Goal: Use online tool/utility: Utilize a website feature to perform a specific function

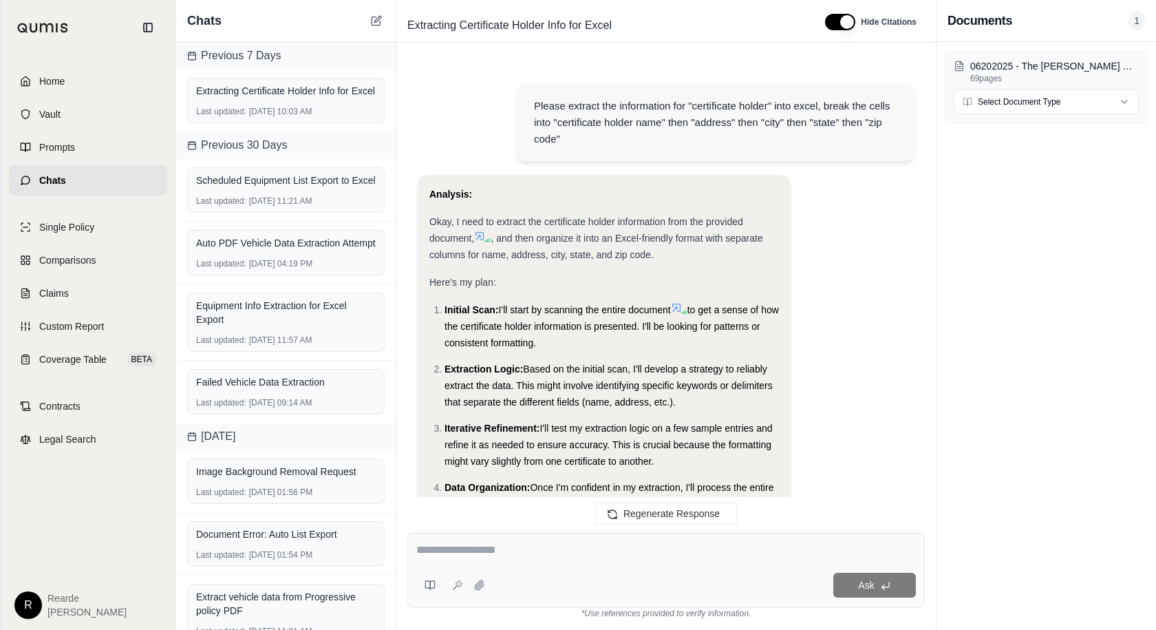
scroll to position [3637, 0]
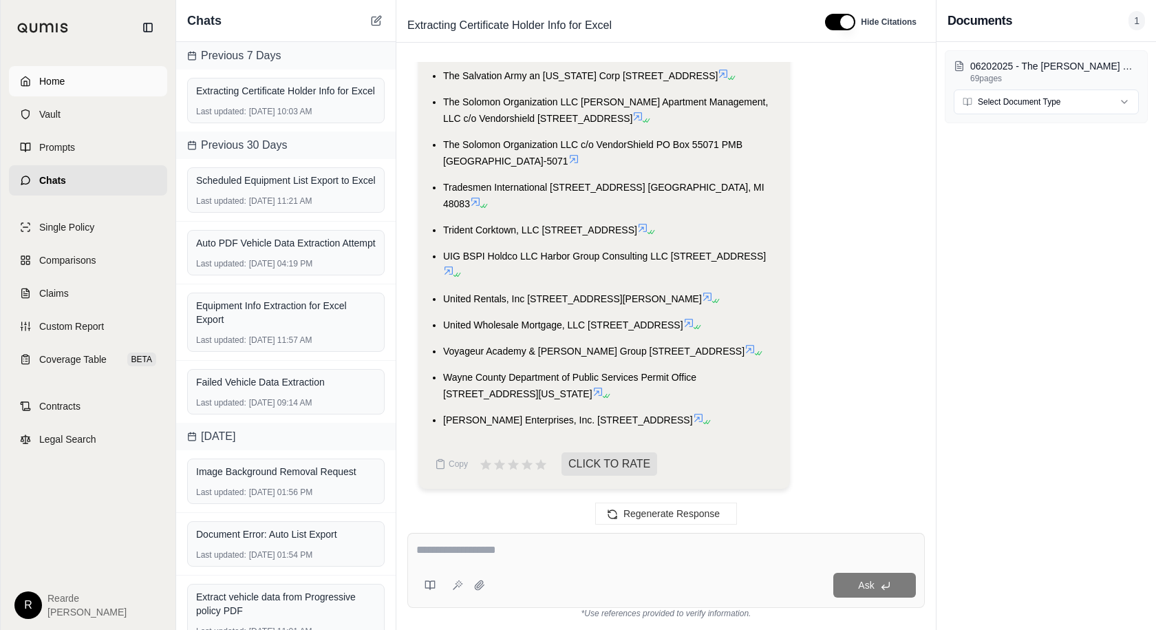
click at [94, 82] on link "Home" at bounding box center [88, 81] width 158 height 30
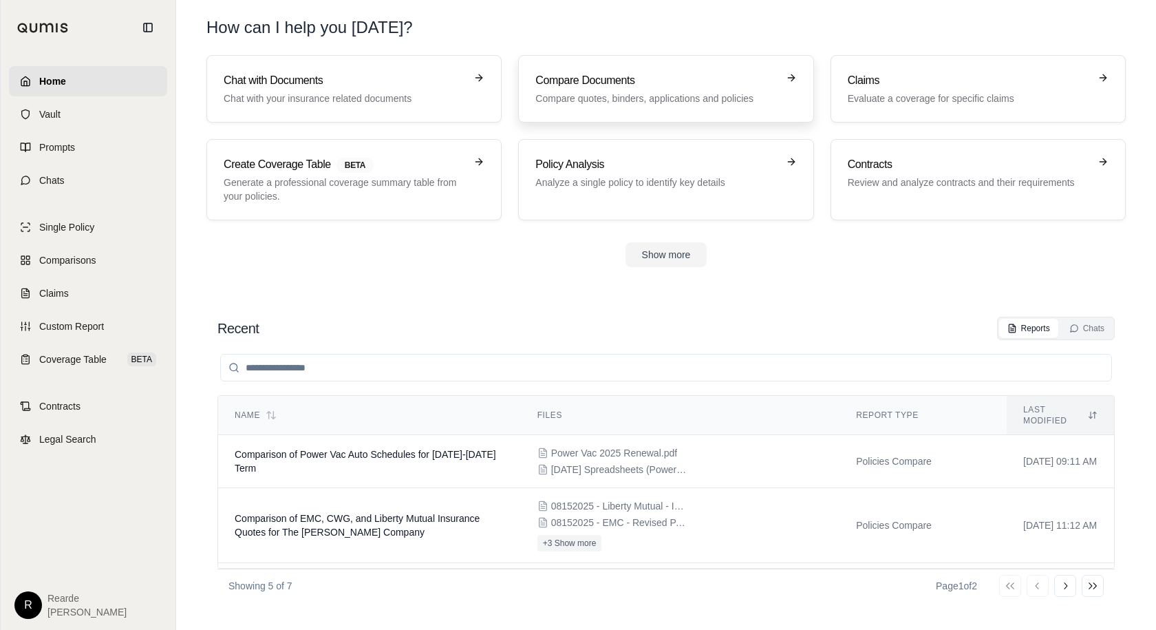
click at [737, 87] on h3 "Compare Documents" at bounding box center [657, 80] width 242 height 17
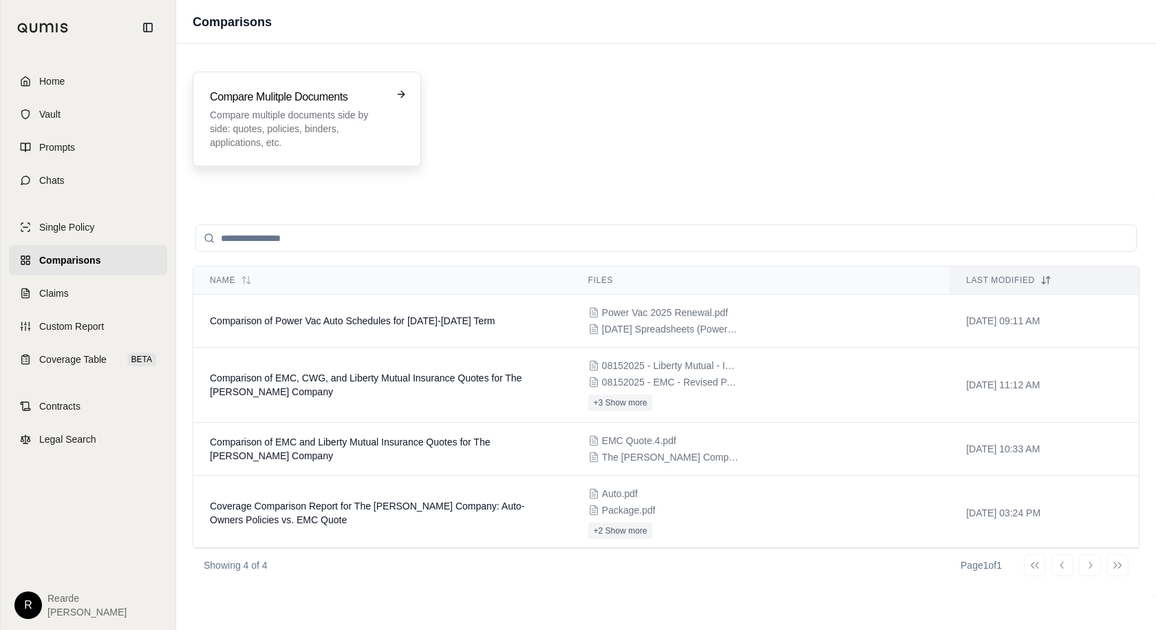
click at [413, 106] on div "Compare Mulitple Documents Compare multiple documents side by side: quotes, pol…" at bounding box center [307, 119] width 229 height 95
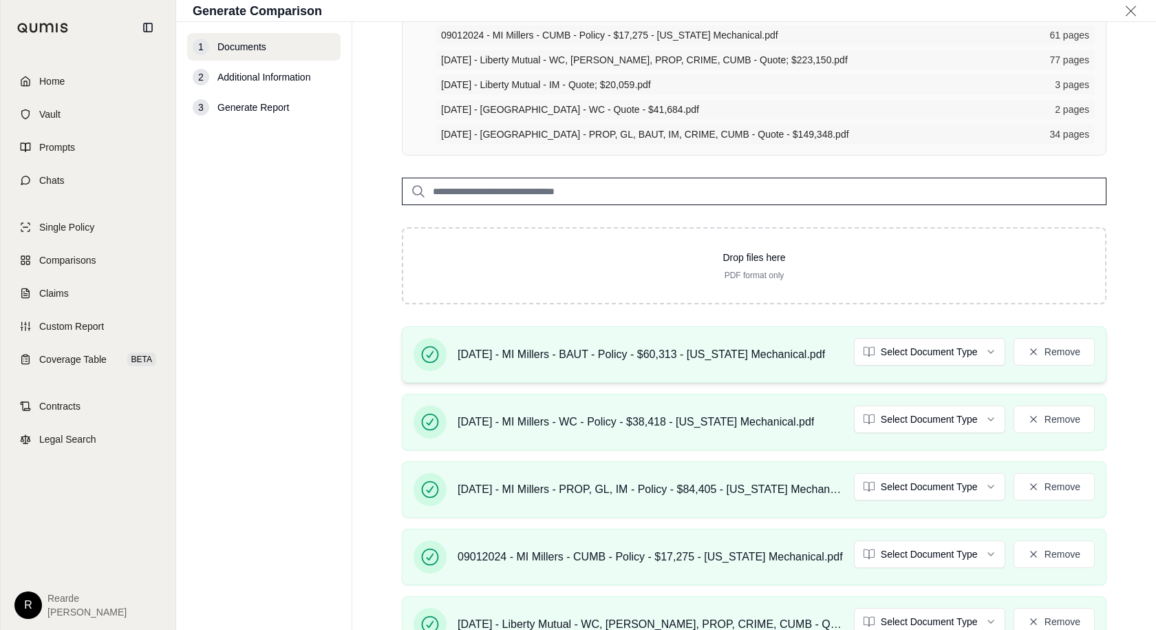
scroll to position [275, 0]
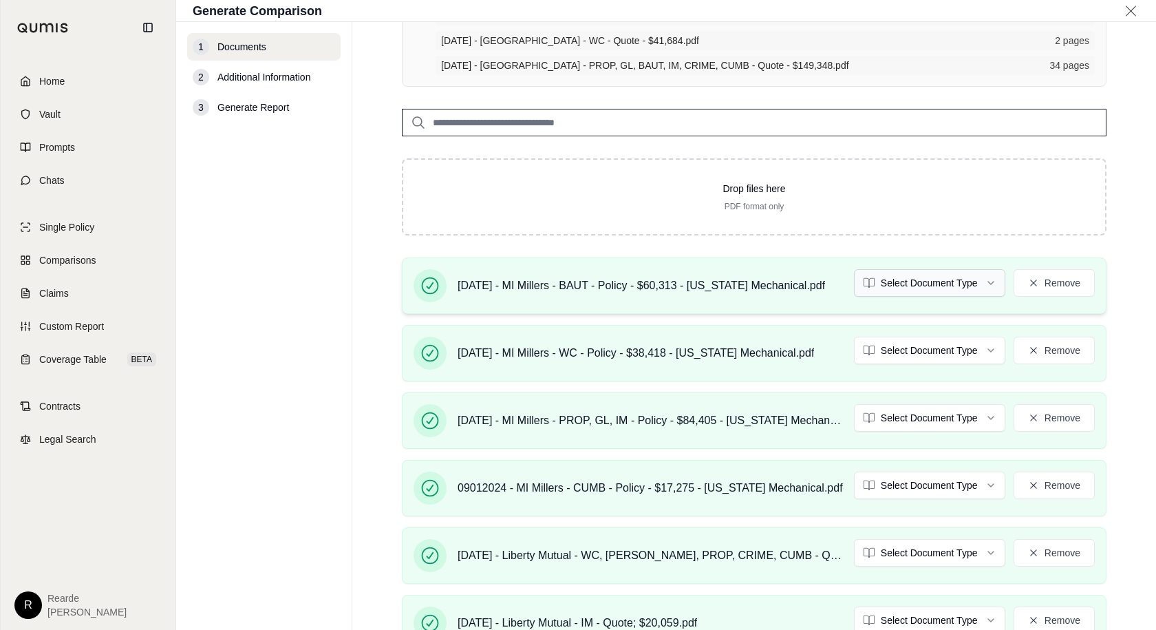
click at [937, 284] on html "Home Vault Prompts Chats Single Policy Comparisons Claims Custom Report Coverag…" at bounding box center [578, 315] width 1156 height 630
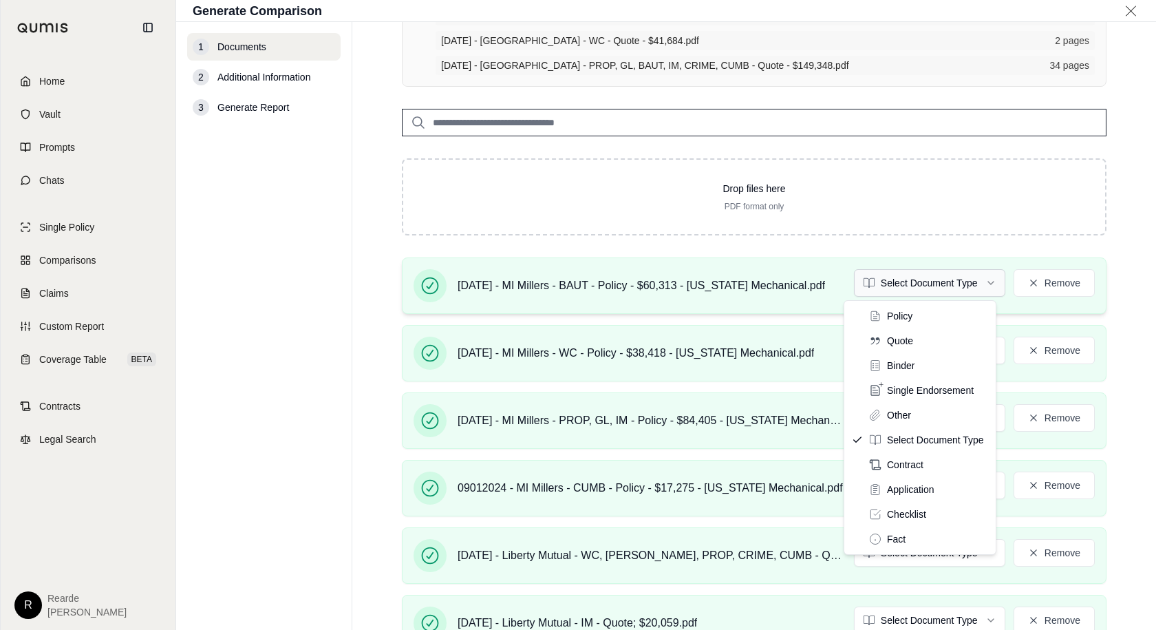
click at [939, 285] on html "Home Vault Prompts Chats Single Policy Comparisons Claims Custom Report Coverag…" at bounding box center [578, 315] width 1156 height 630
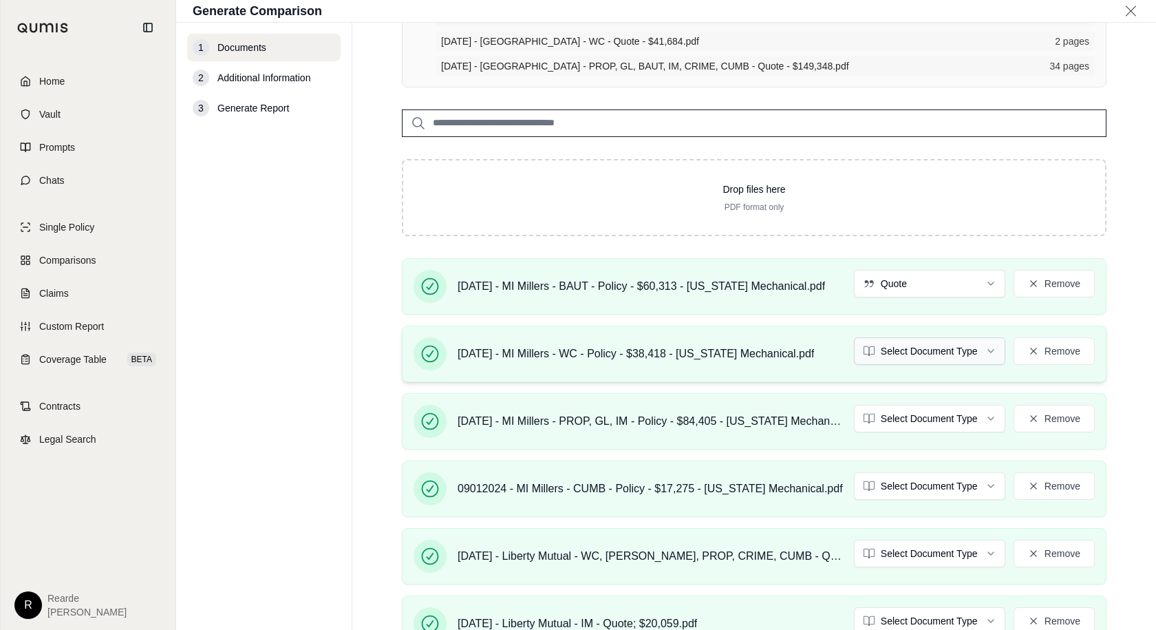
click at [915, 354] on html "Document type updated successfully Home Vault Prompts Chats Single Policy Compa…" at bounding box center [578, 315] width 1156 height 630
click at [904, 416] on html "Document type updated successfully Home Vault Prompts Chats Single Policy Compa…" at bounding box center [578, 315] width 1156 height 630
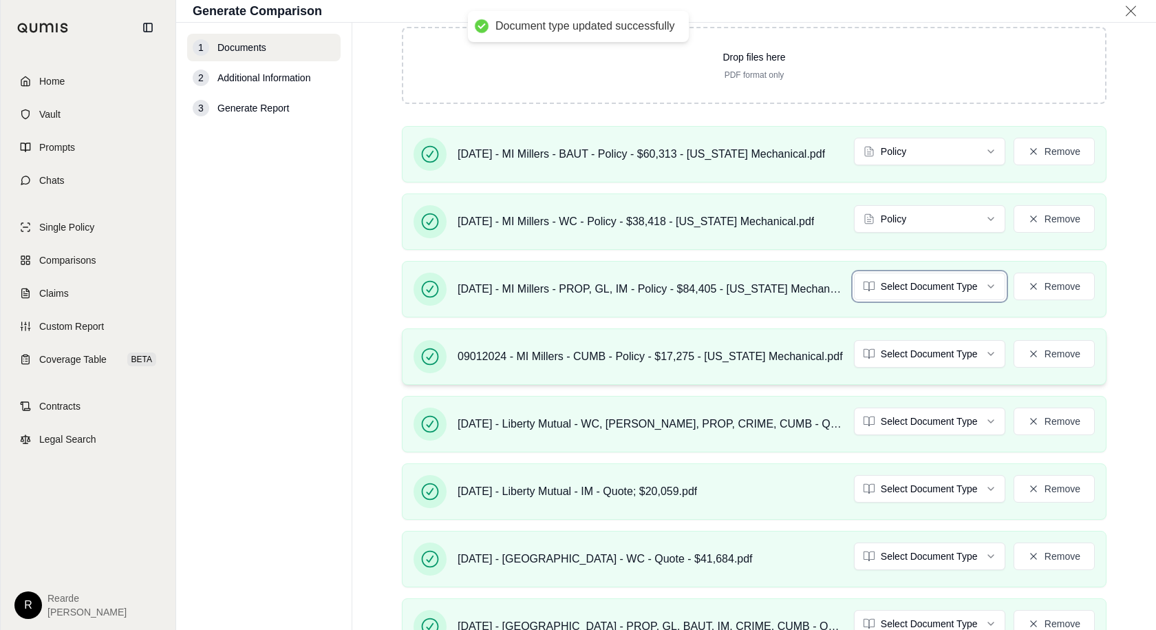
scroll to position [413, 0]
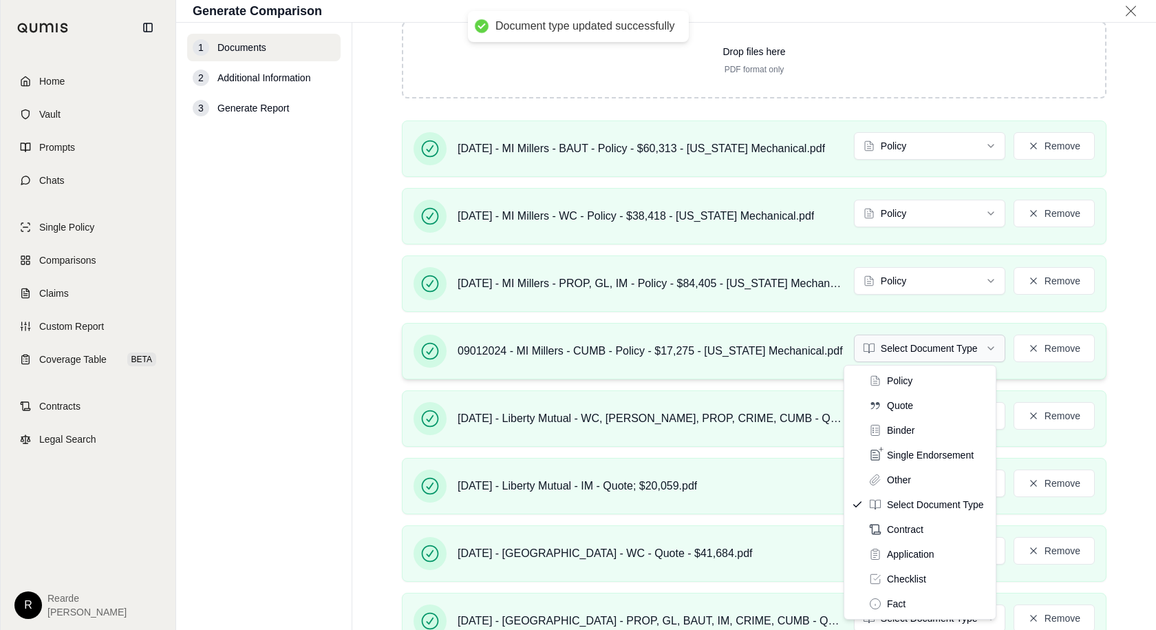
click at [927, 355] on html "Document type updated successfully Document type updated successfully Home Vaul…" at bounding box center [578, 315] width 1156 height 630
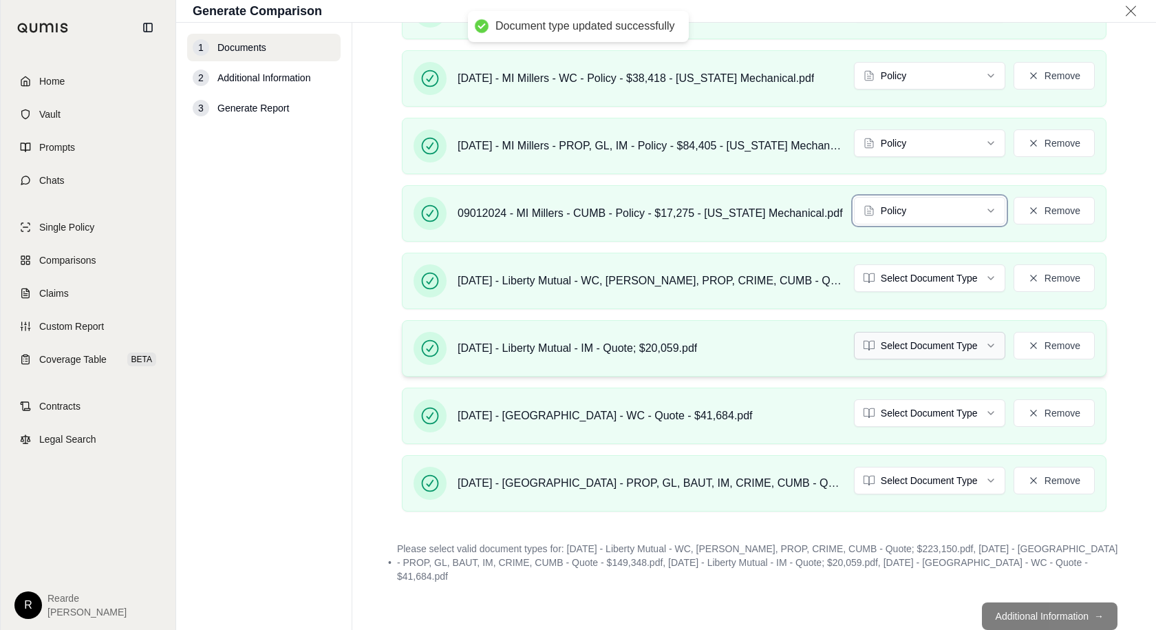
scroll to position [551, 0]
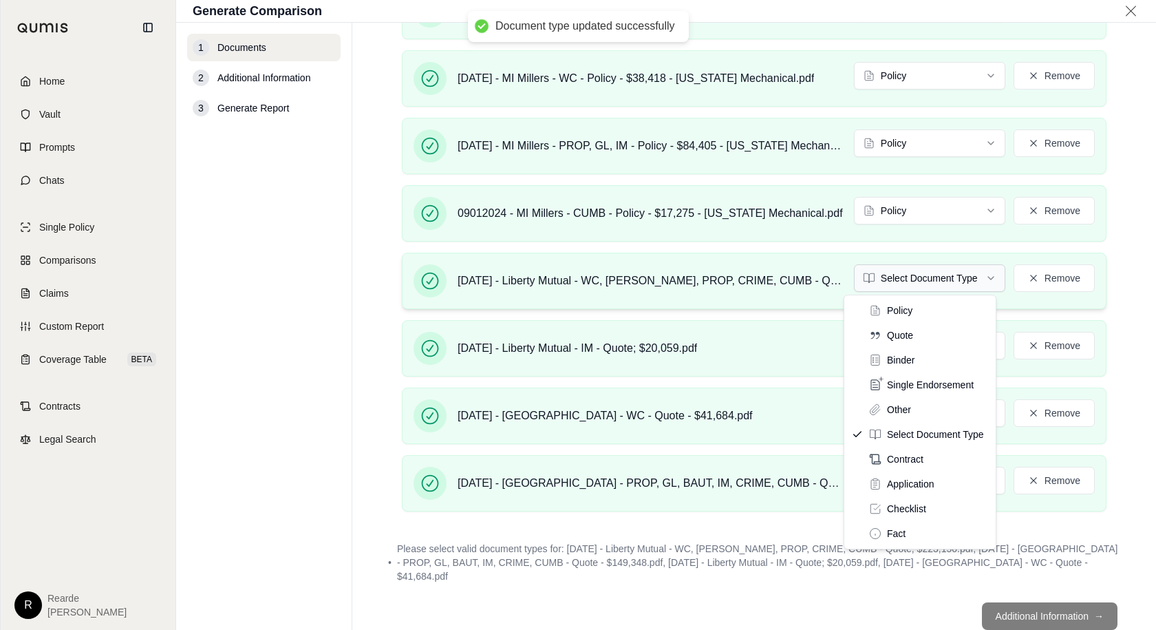
click at [909, 280] on html "Document type updated successfully Home Vault Prompts Chats Single Policy Compa…" at bounding box center [578, 315] width 1156 height 630
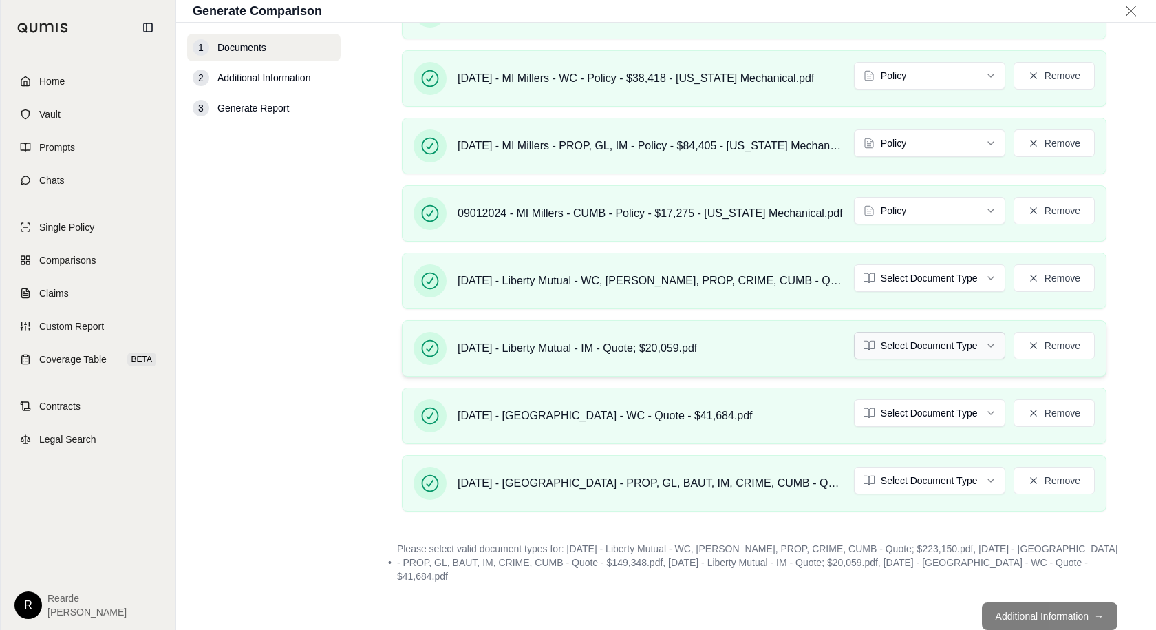
click at [906, 348] on html "Document type updated successfully Home Vault Prompts Chats Single Policy Compa…" at bounding box center [578, 315] width 1156 height 630
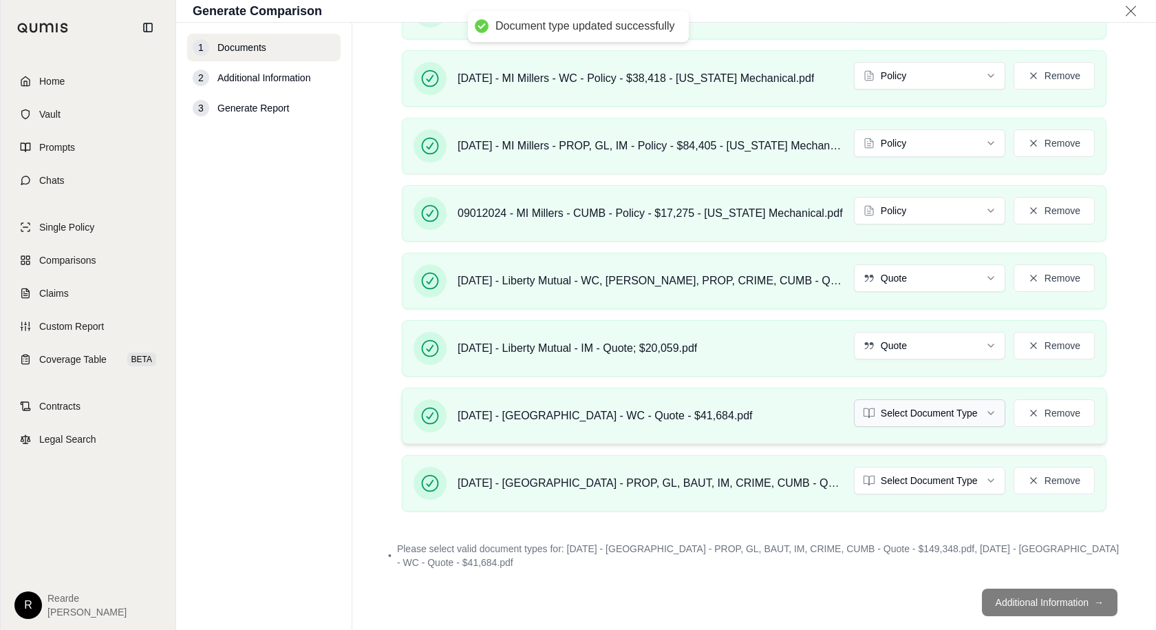
click at [913, 421] on html "Document type updated successfully Document type updated successfully Home Vaul…" at bounding box center [578, 315] width 1156 height 630
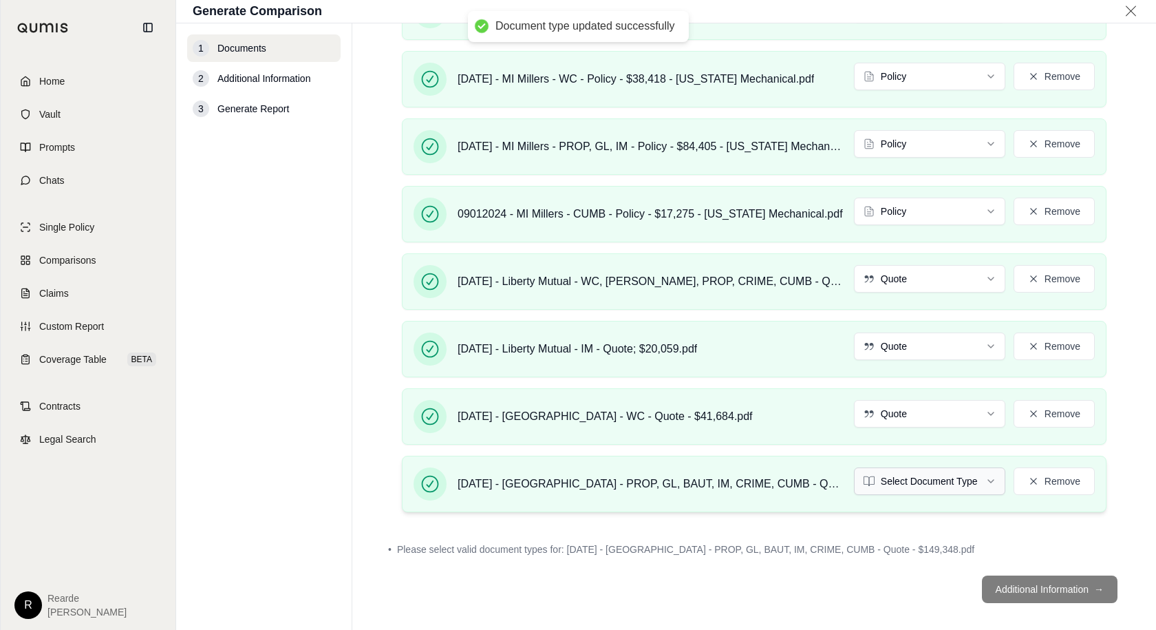
click at [918, 485] on html "Document type updated successfully Home Vault Prompts Chats Single Policy Compa…" at bounding box center [578, 315] width 1156 height 630
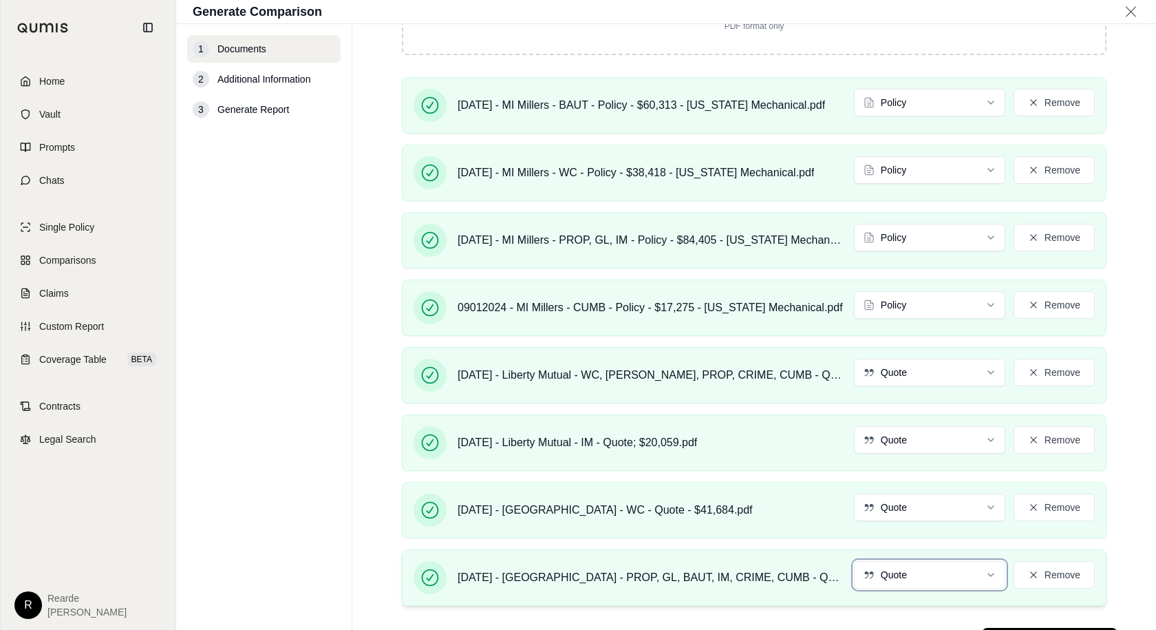
scroll to position [522, 0]
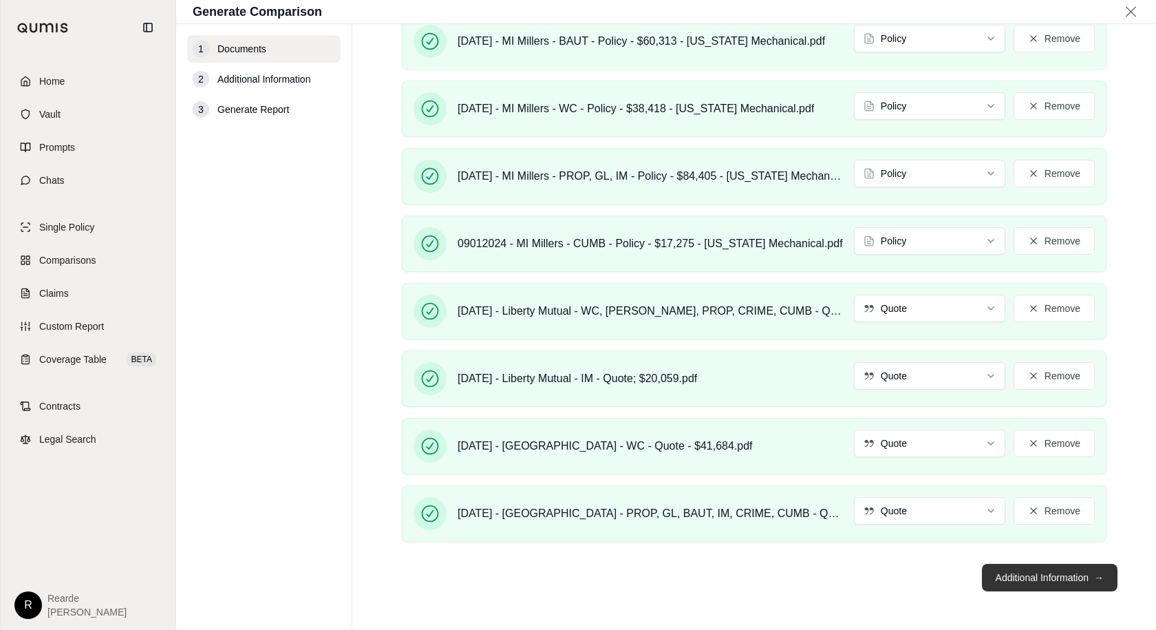
click at [1021, 566] on button "Additional Information →" at bounding box center [1050, 578] width 136 height 28
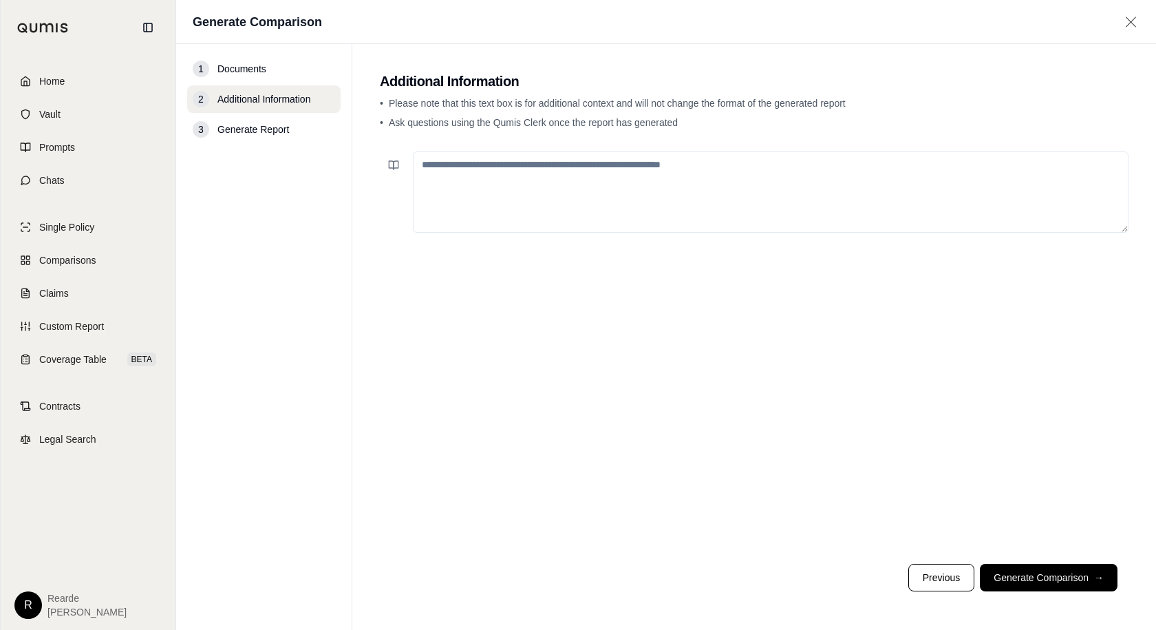
click at [486, 182] on textarea at bounding box center [771, 191] width 716 height 81
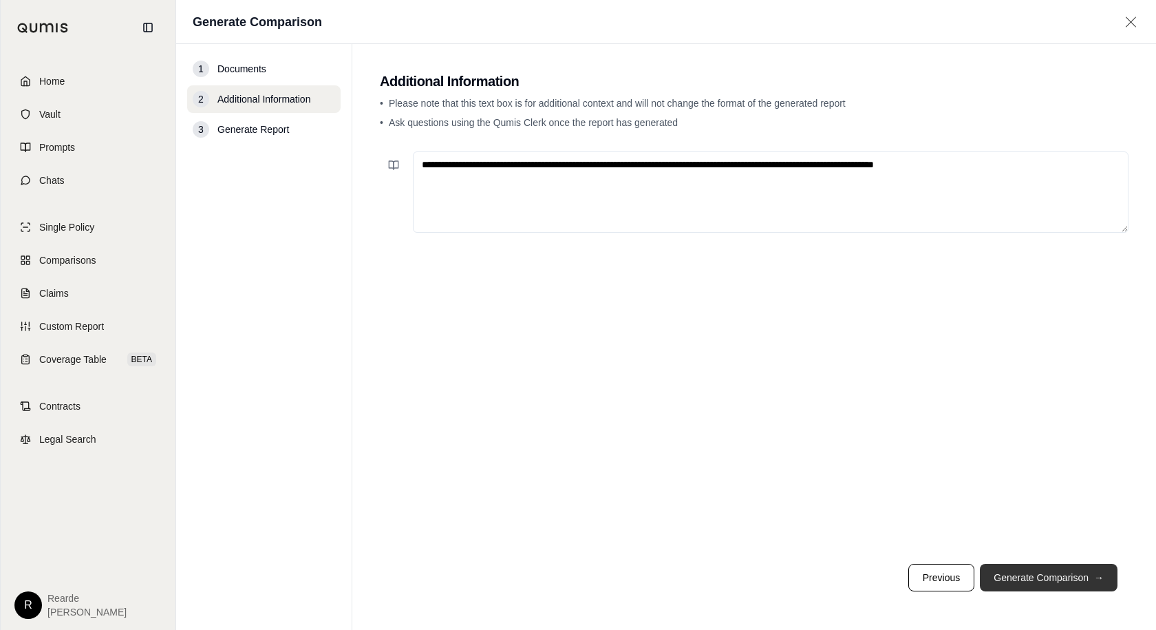
type textarea "**********"
click at [1049, 574] on button "Generate Comparison →" at bounding box center [1049, 578] width 138 height 28
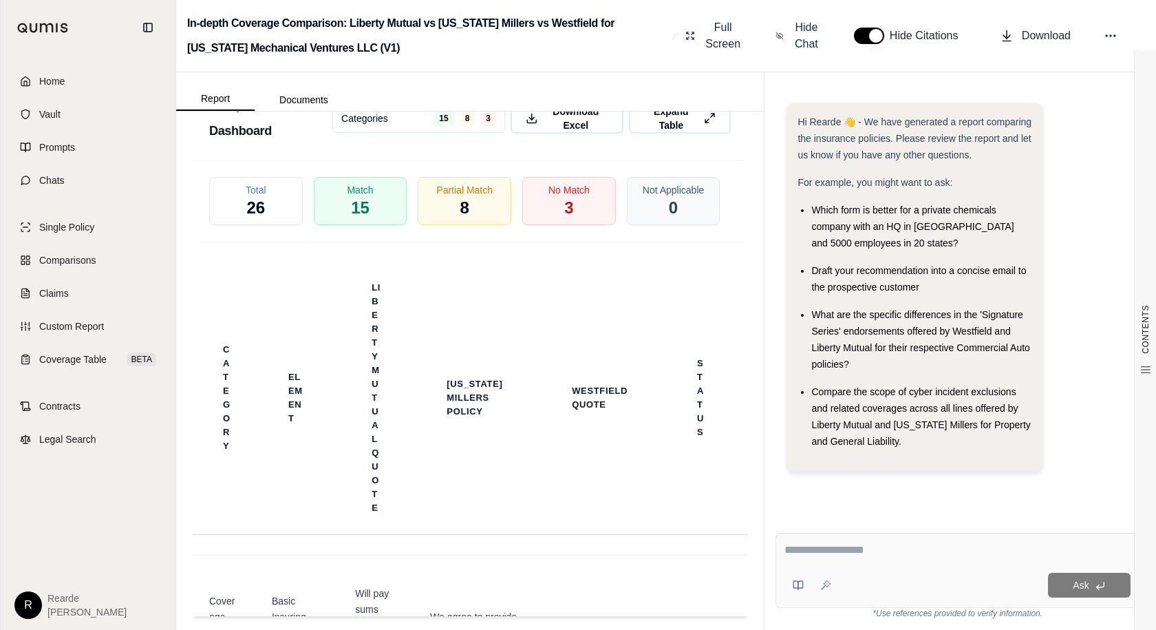
scroll to position [6544, 0]
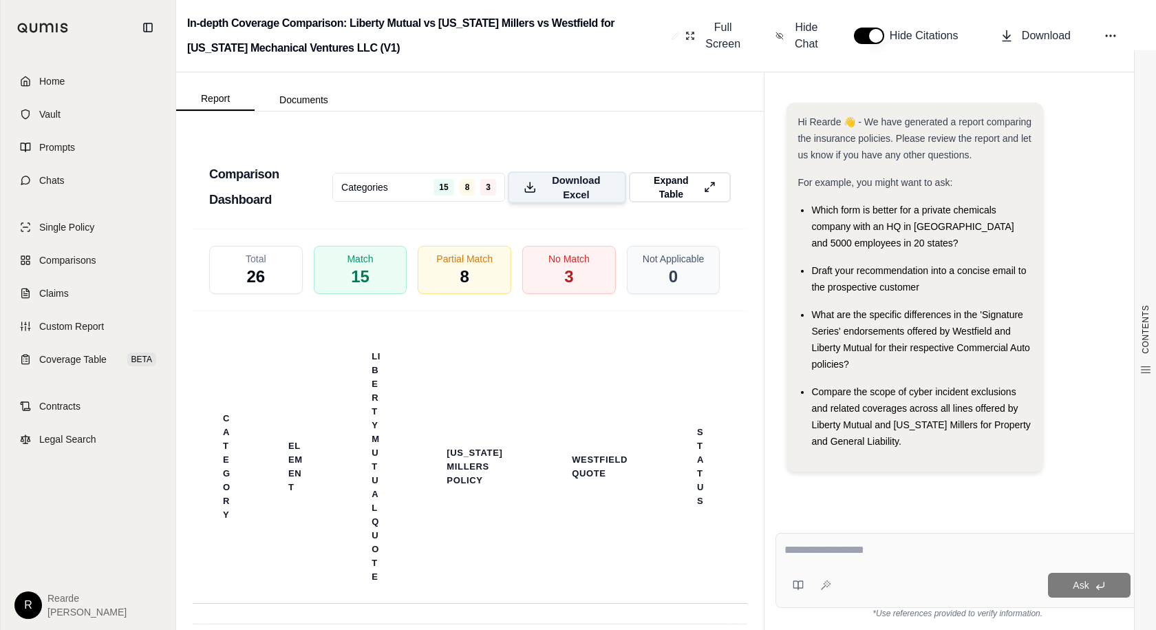
click at [569, 202] on span "Download Excel" at bounding box center [576, 187] width 68 height 29
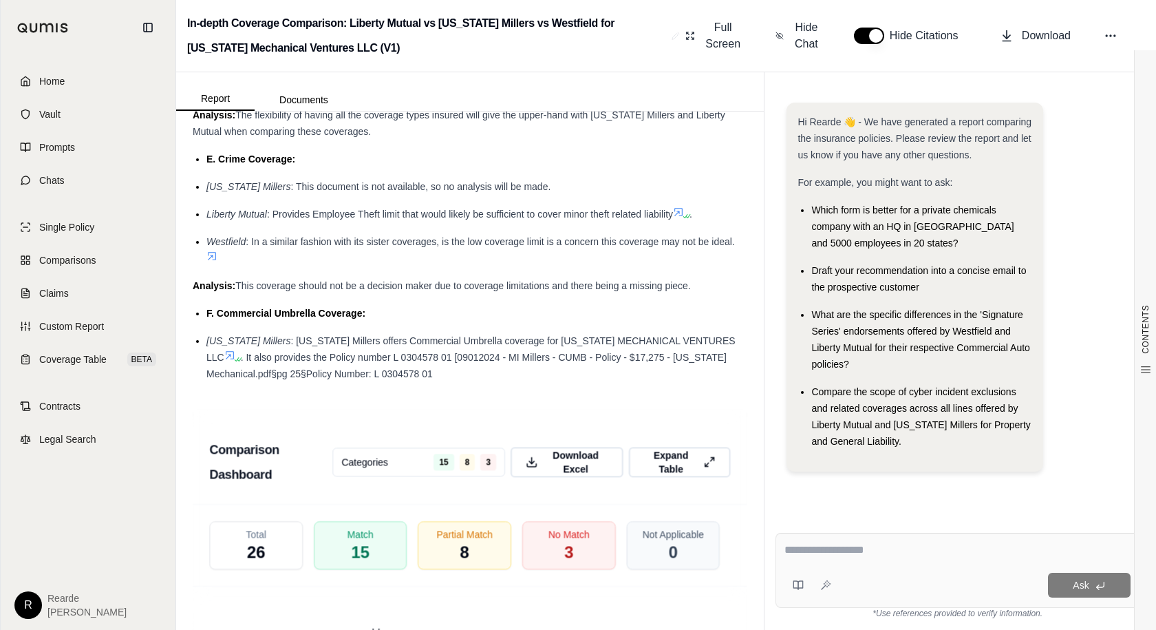
scroll to position [5924, 0]
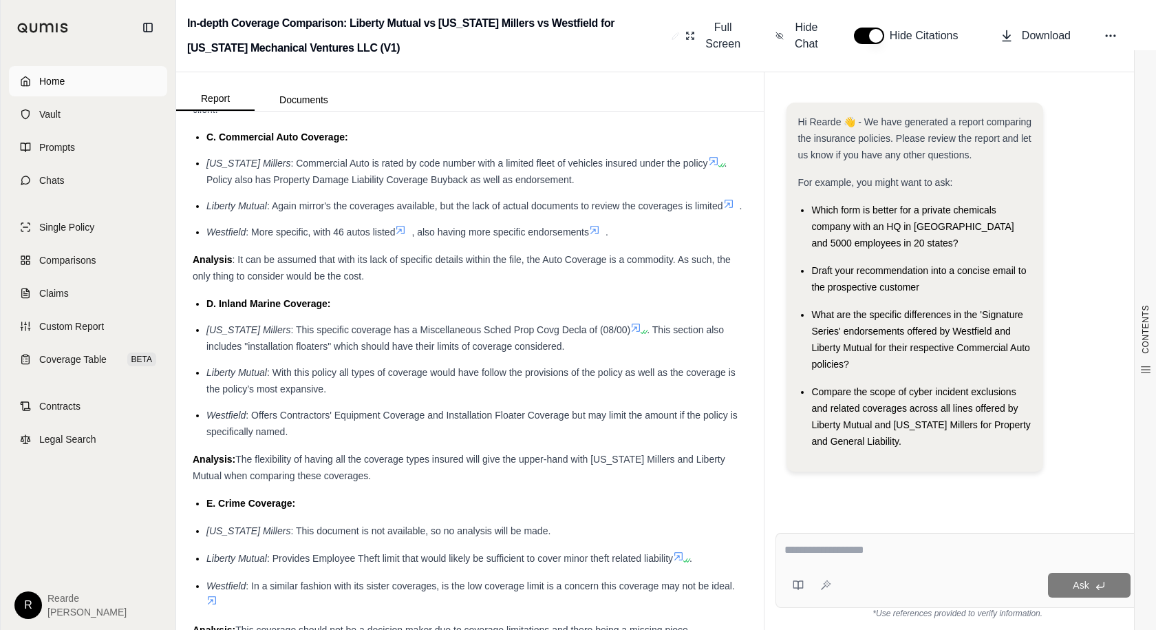
click at [68, 78] on link "Home" at bounding box center [88, 81] width 158 height 30
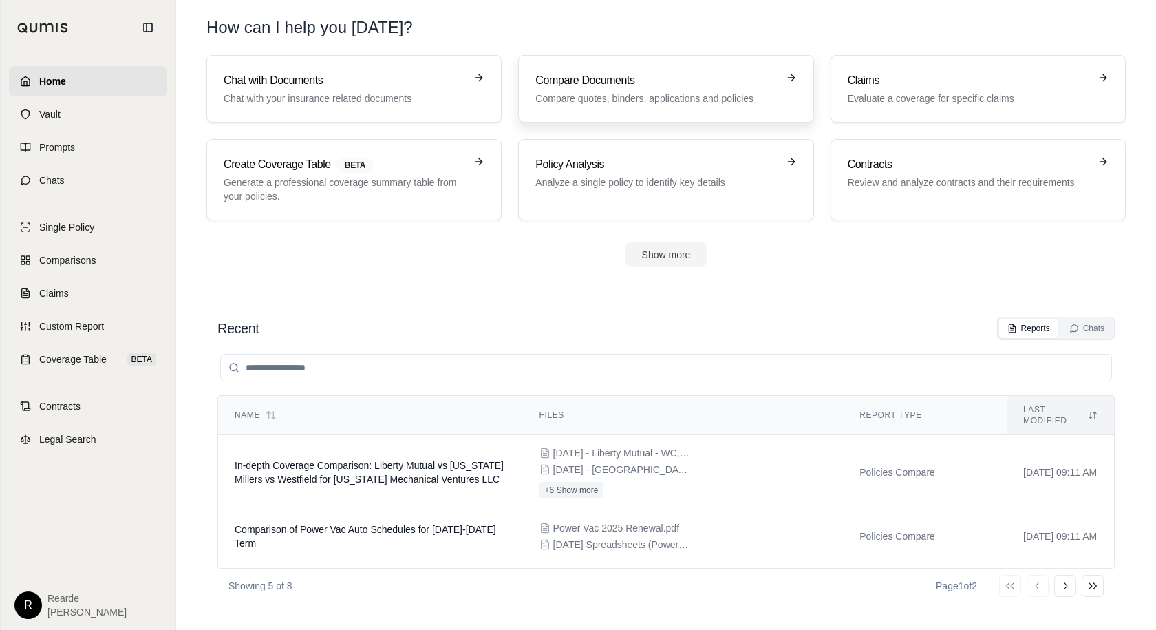
click at [604, 98] on p "Compare quotes, binders, applications and policies" at bounding box center [657, 99] width 242 height 14
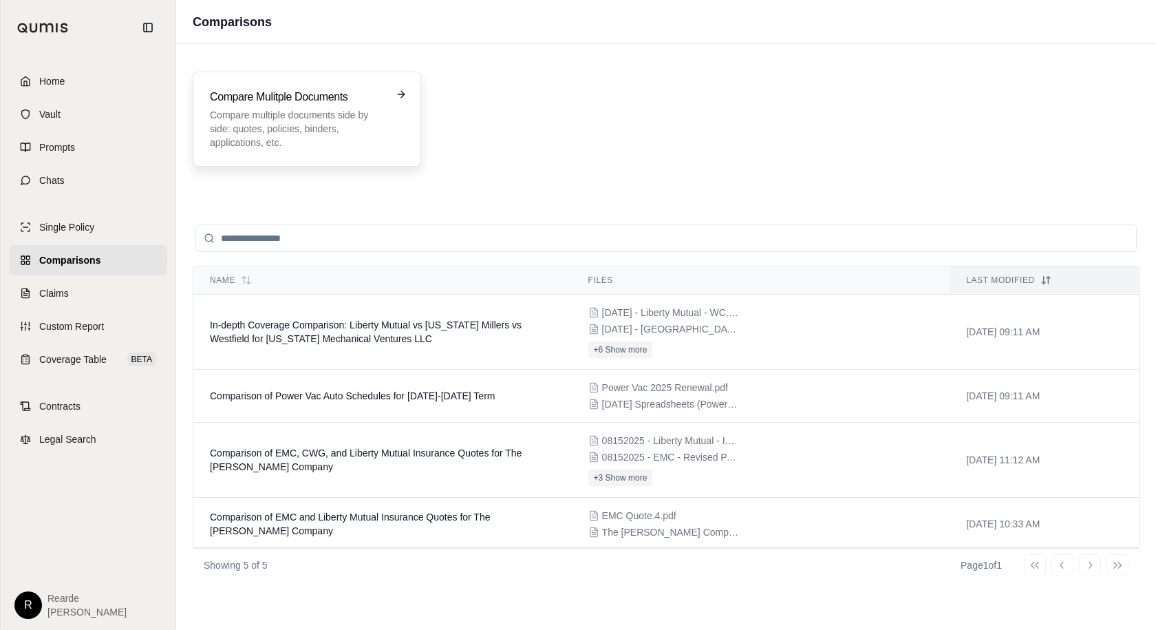
click at [255, 94] on h3 "Compare Mulitple Documents" at bounding box center [297, 97] width 175 height 17
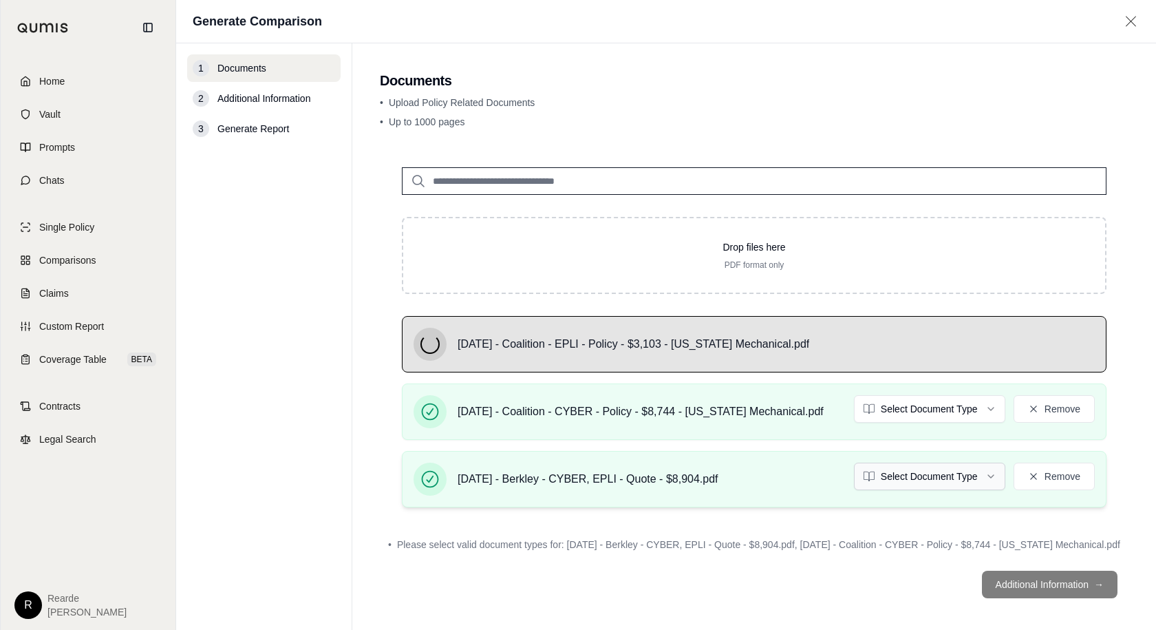
click at [936, 481] on html "Home Vault Prompts Chats Single Policy Comparisons Claims Custom Report Coverag…" at bounding box center [578, 315] width 1156 height 630
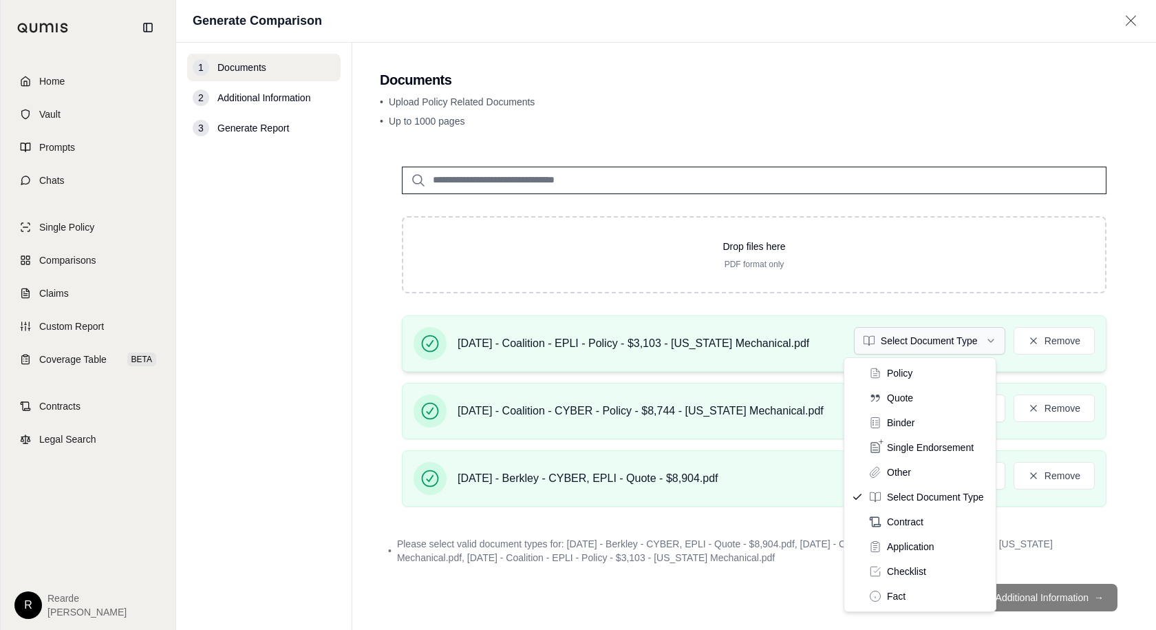
click at [922, 341] on html "Home Vault Prompts Chats Single Policy Comparisons Claims Custom Report Coverag…" at bounding box center [578, 315] width 1156 height 630
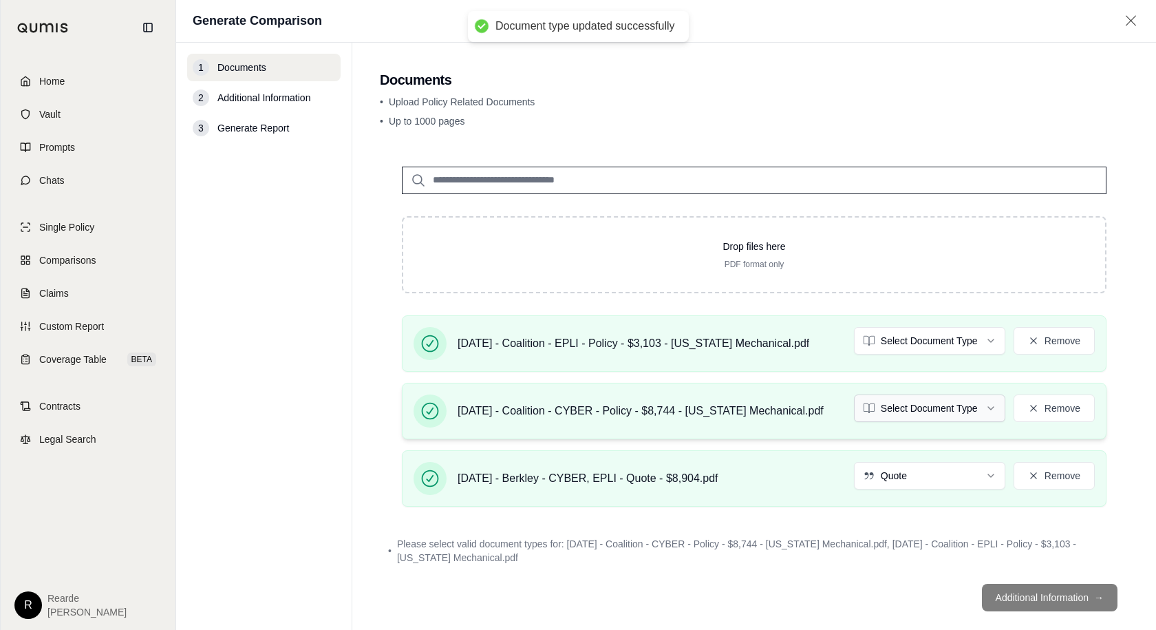
click at [918, 403] on html "Document type updated successfully Home Vault Prompts Chats Single Policy Compa…" at bounding box center [578, 315] width 1156 height 630
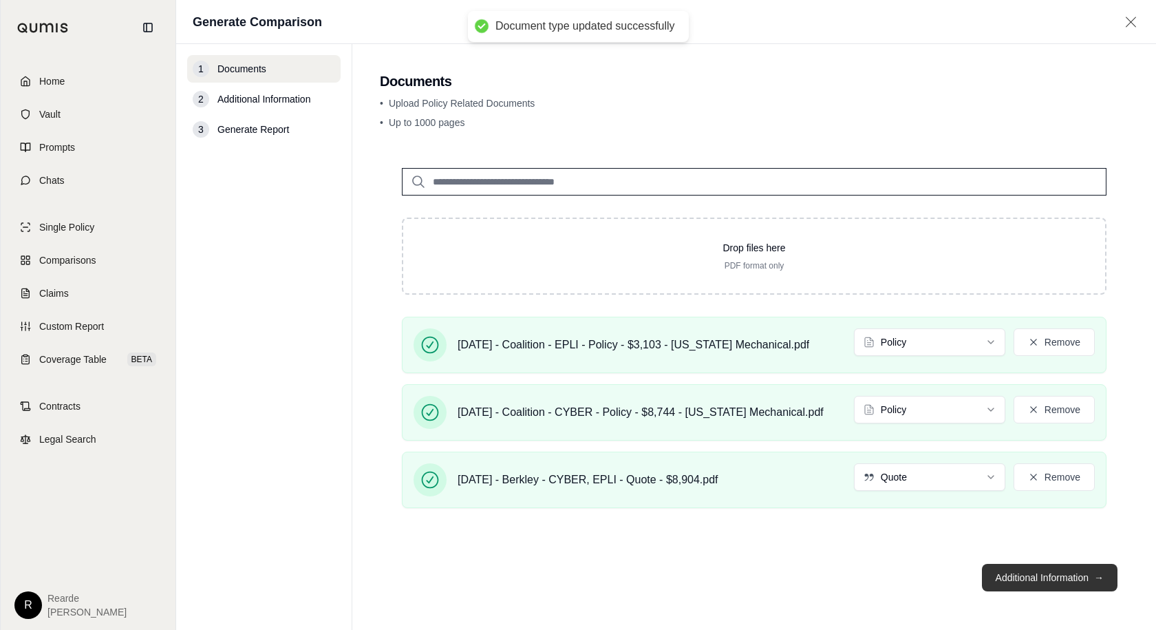
click at [997, 583] on button "Additional Information →" at bounding box center [1050, 578] width 136 height 28
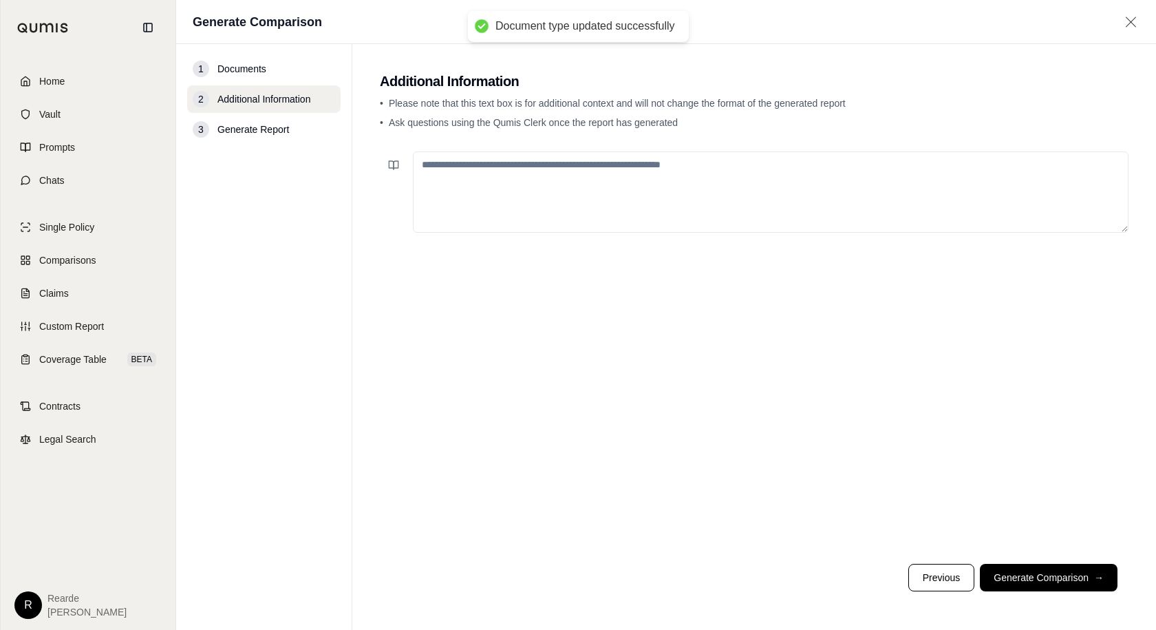
click at [562, 199] on textarea at bounding box center [771, 191] width 716 height 81
type textarea "*"
click at [1042, 575] on button "Generate Comparison →" at bounding box center [1049, 578] width 138 height 28
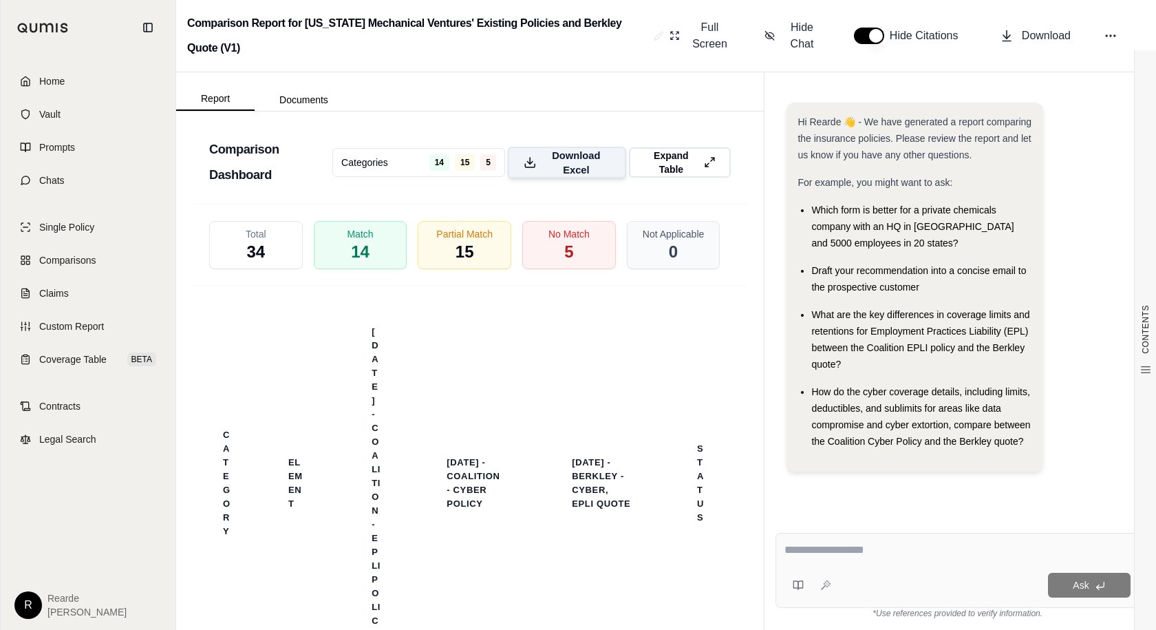
scroll to position [3663, 0]
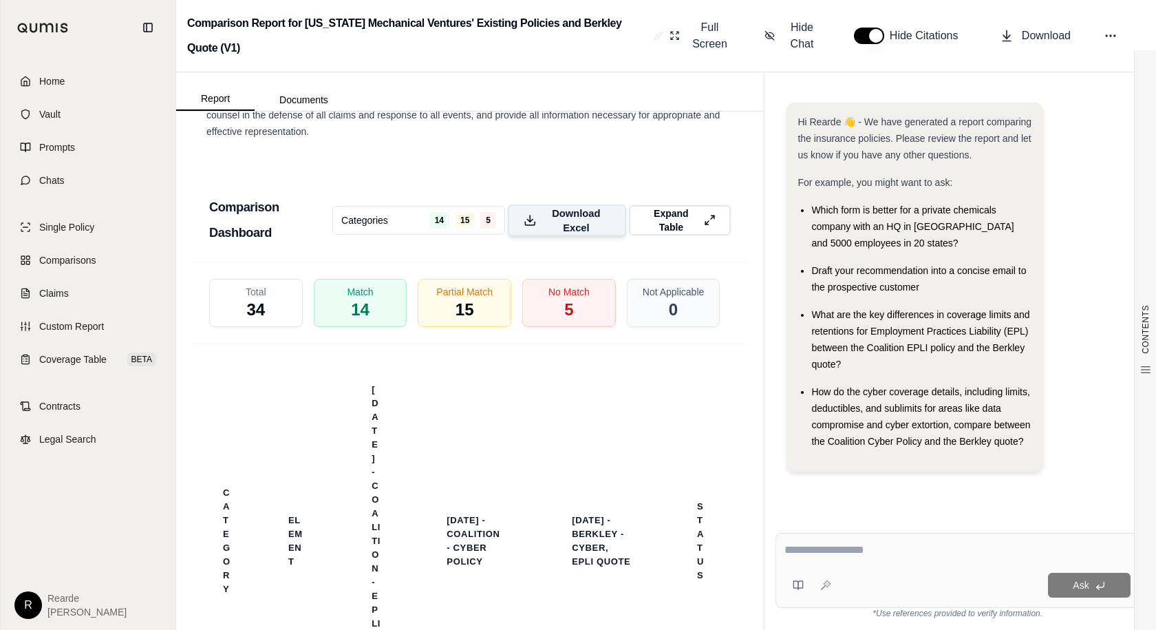
click at [565, 233] on span "Download Excel" at bounding box center [576, 220] width 68 height 29
drag, startPoint x: 72, startPoint y: 74, endPoint x: 61, endPoint y: 78, distance: 11.5
click at [72, 74] on link "Home" at bounding box center [88, 81] width 158 height 30
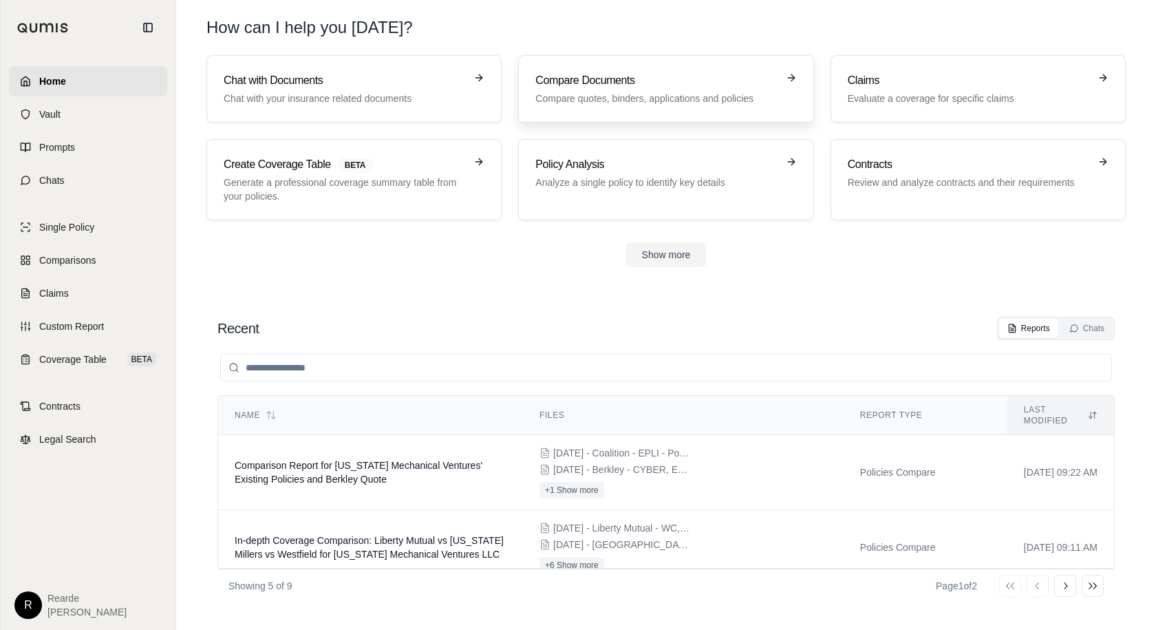
click at [642, 112] on link "Compare Documents Compare quotes, binders, applications and policies" at bounding box center [665, 88] width 295 height 67
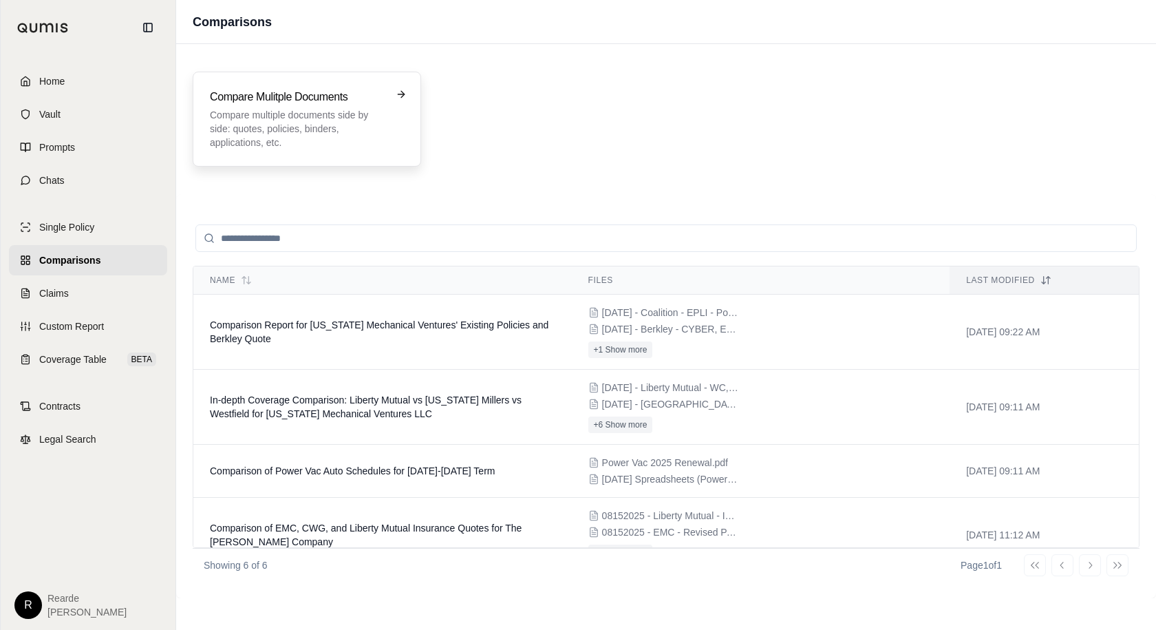
click at [352, 131] on p "Compare multiple documents side by side: quotes, policies, binders, application…" at bounding box center [297, 128] width 175 height 41
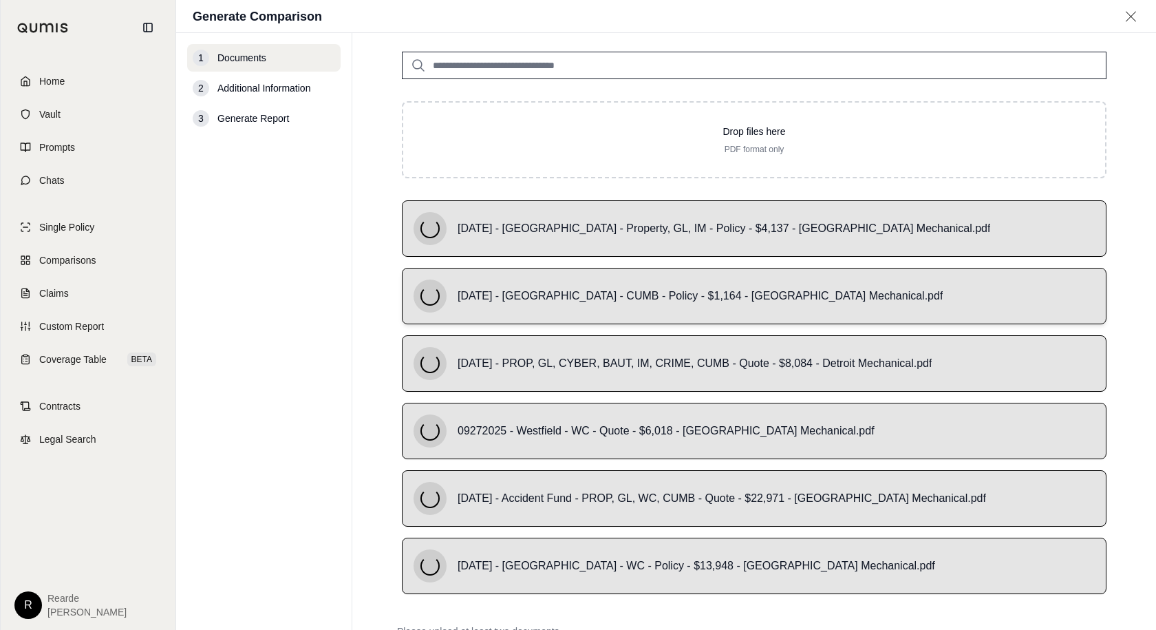
scroll to position [138, 0]
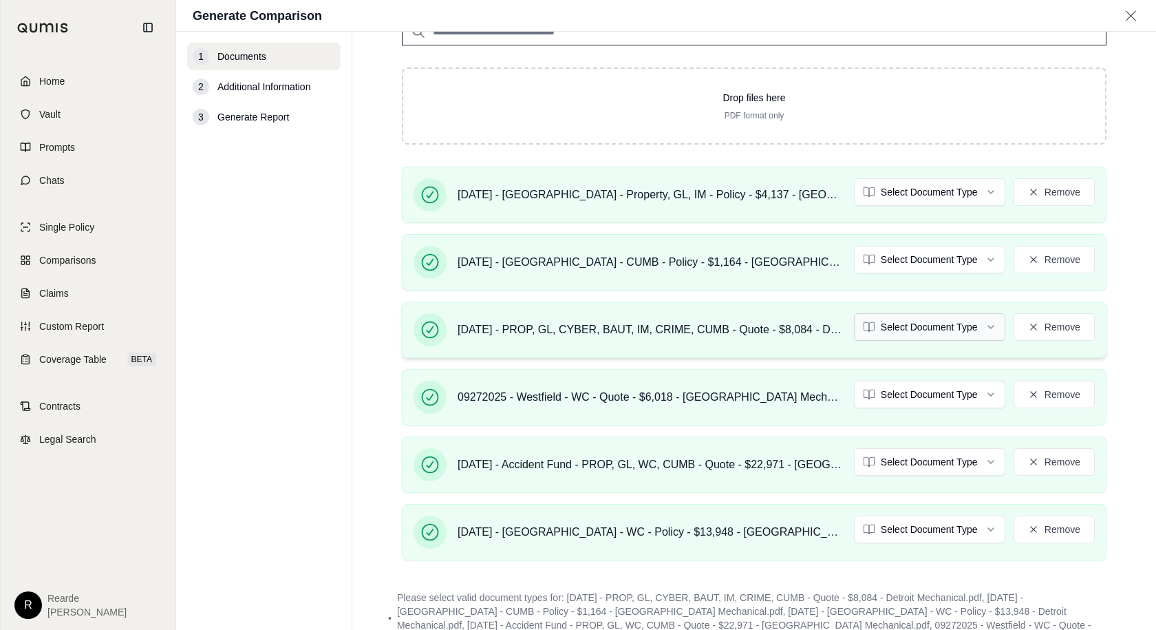
click at [979, 323] on html "Home Vault Prompts Chats Single Policy Comparisons Claims Custom Report Coverag…" at bounding box center [578, 315] width 1156 height 630
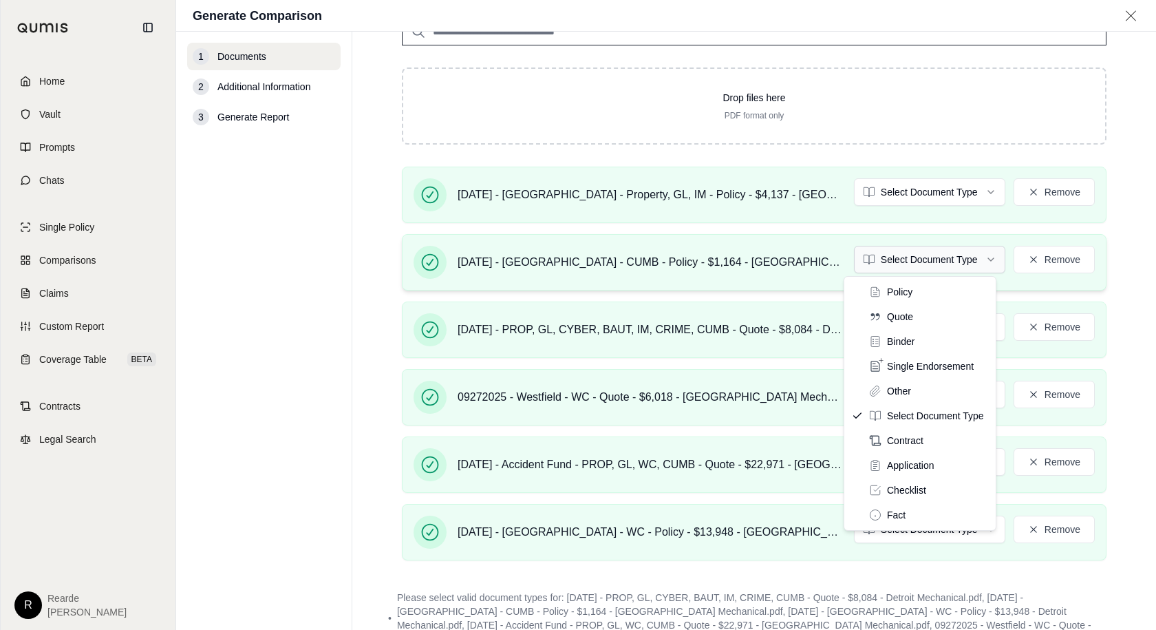
click at [959, 272] on html "Home Vault Prompts Chats Single Policy Comparisons Claims Custom Report Coverag…" at bounding box center [578, 315] width 1156 height 630
drag, startPoint x: 949, startPoint y: 299, endPoint x: 955, endPoint y: 226, distance: 73.9
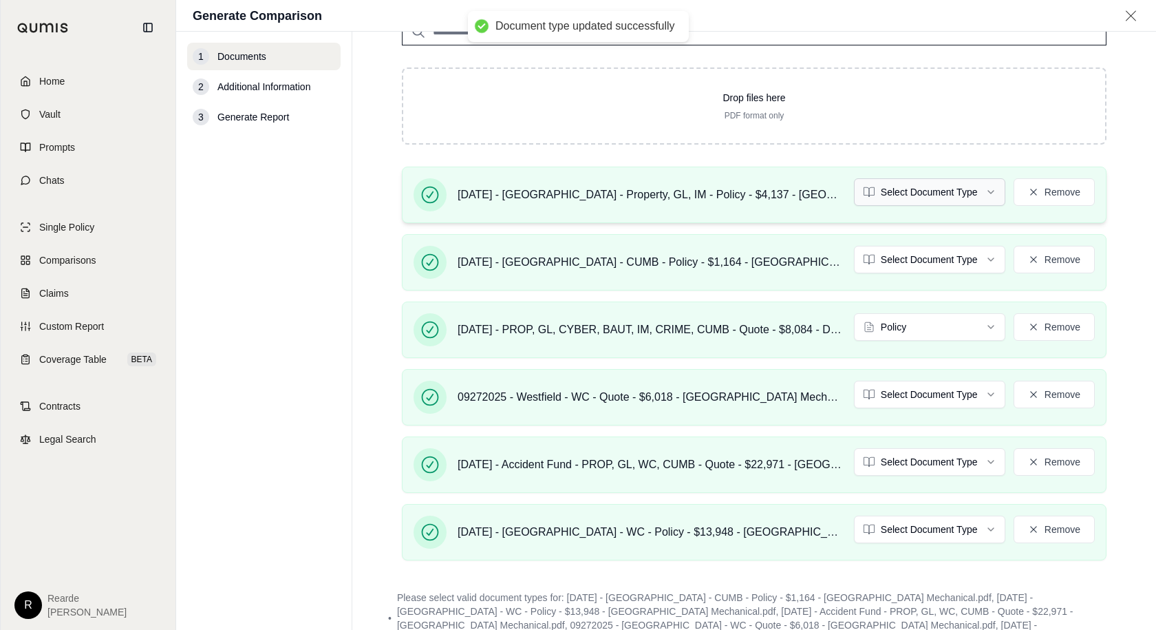
click at [960, 197] on html "Document type updated successfully Home Vault Prompts Chats Single Policy Compa…" at bounding box center [578, 315] width 1156 height 630
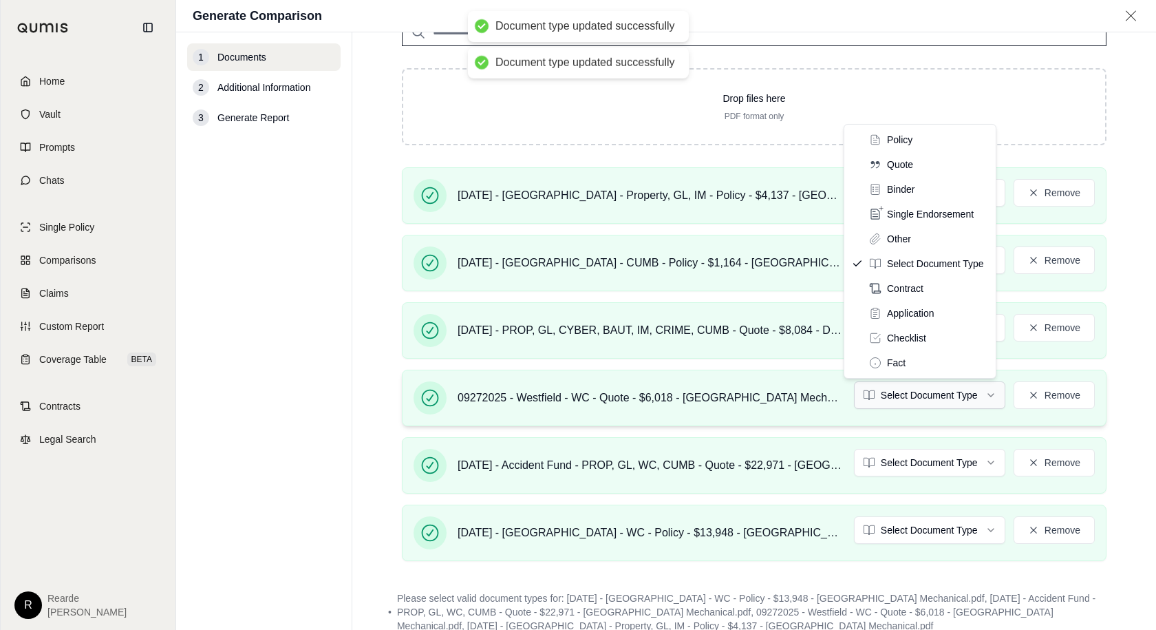
click at [930, 393] on html "Document type updated successfully Document type updated successfully Home Vaul…" at bounding box center [578, 315] width 1156 height 630
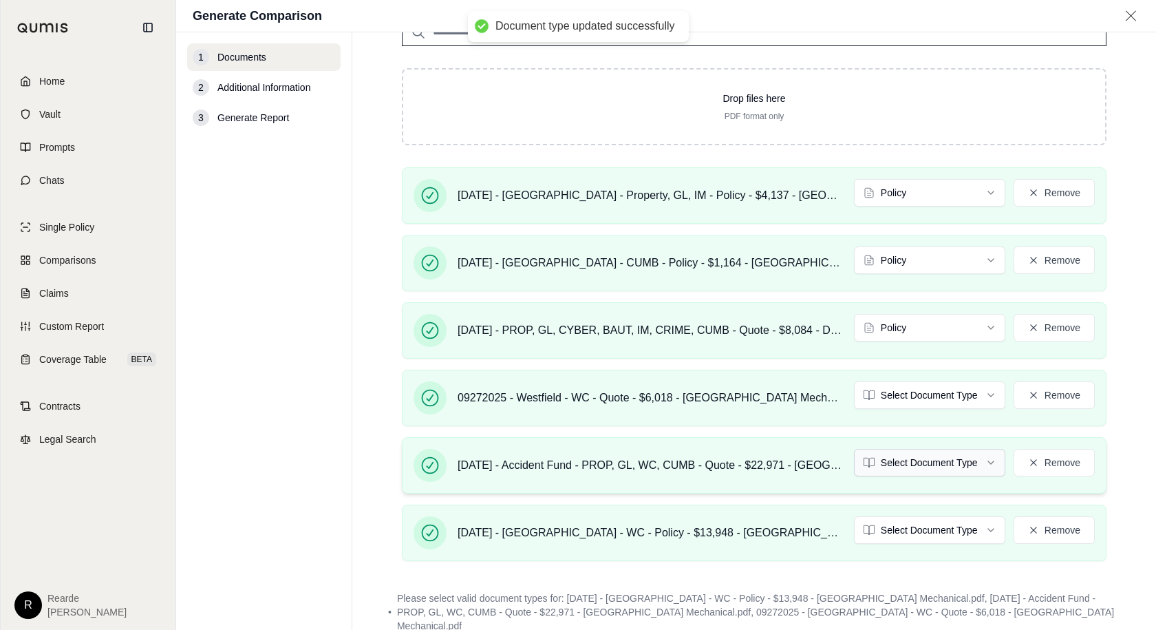
click at [914, 458] on html "Document type updated successfully Document type updated successfully Home Vaul…" at bounding box center [578, 315] width 1156 height 630
click at [899, 529] on html "Document type updated successfully Home Vault Prompts Chats Single Policy Compa…" at bounding box center [578, 315] width 1156 height 630
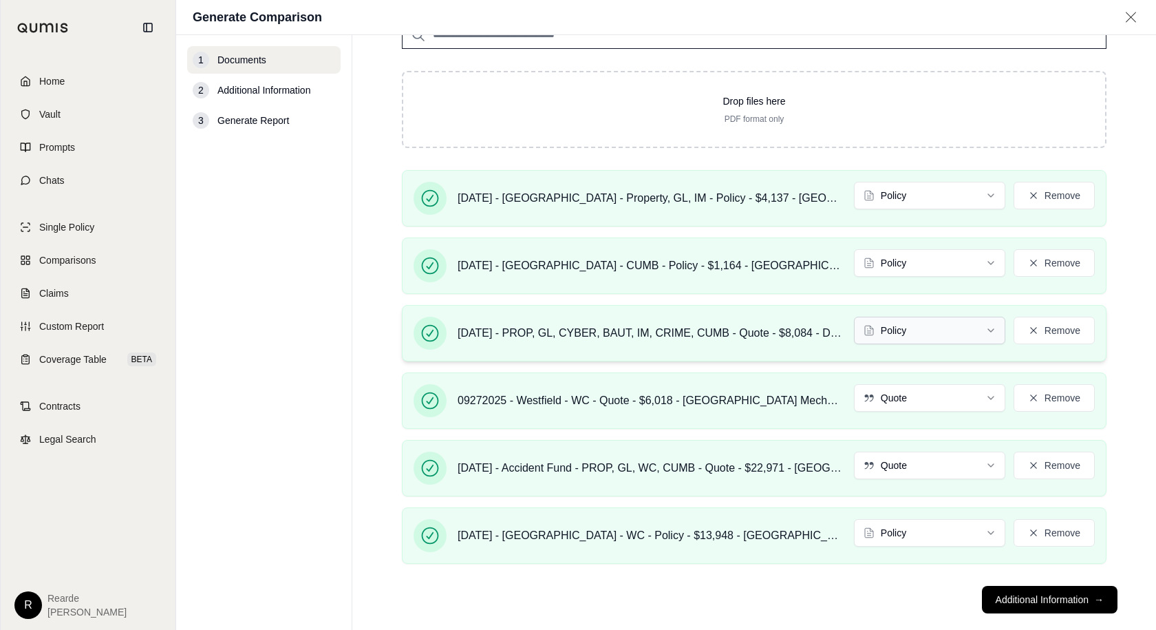
click at [939, 330] on html "Home Vault Prompts Chats Single Policy Comparisons Claims Custom Report Coverag…" at bounding box center [578, 315] width 1156 height 630
click at [1015, 601] on button "Additional Information →" at bounding box center [1050, 600] width 136 height 28
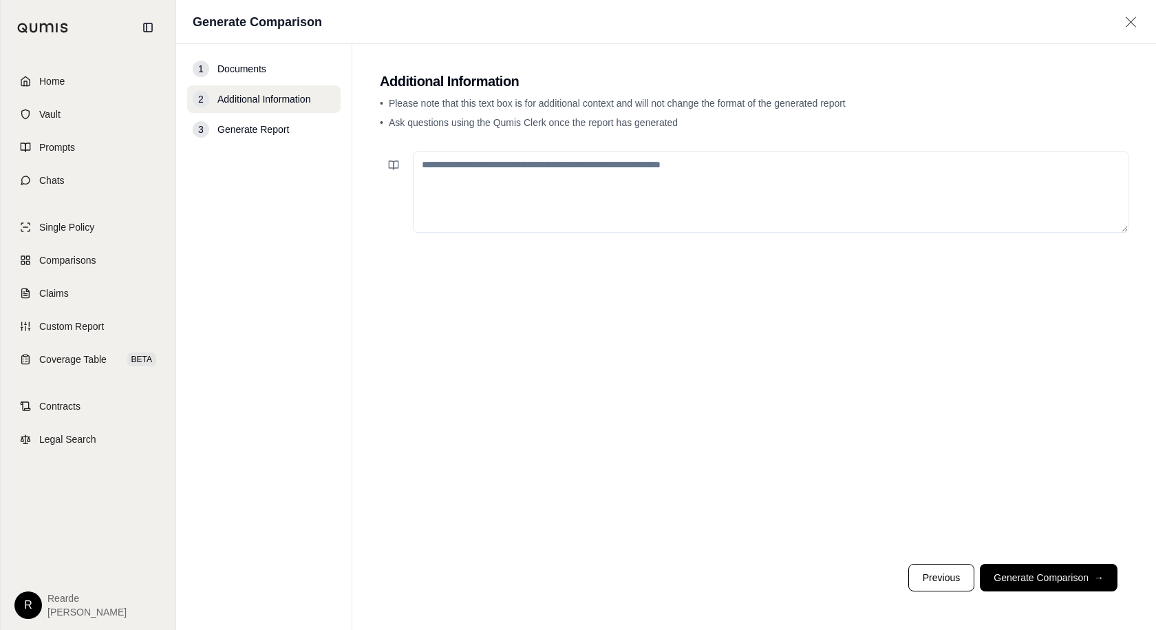
click at [695, 187] on textarea at bounding box center [771, 191] width 716 height 81
type textarea "*"
type textarea "**********"
click at [1036, 576] on button "Generate Comparison →" at bounding box center [1049, 578] width 138 height 28
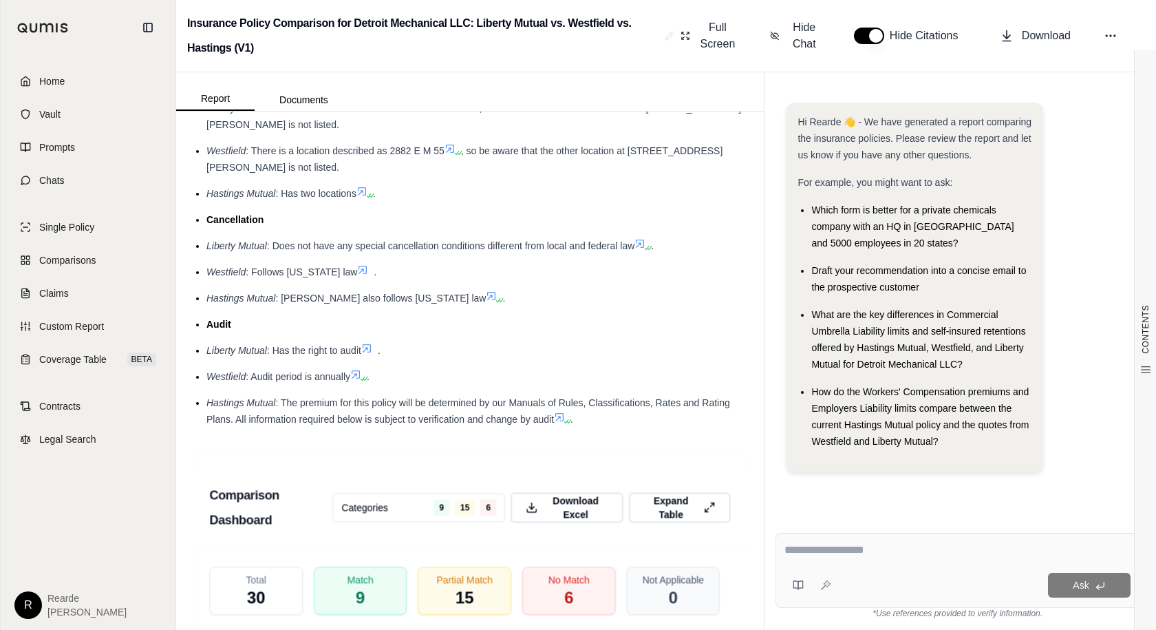
scroll to position [3098, 0]
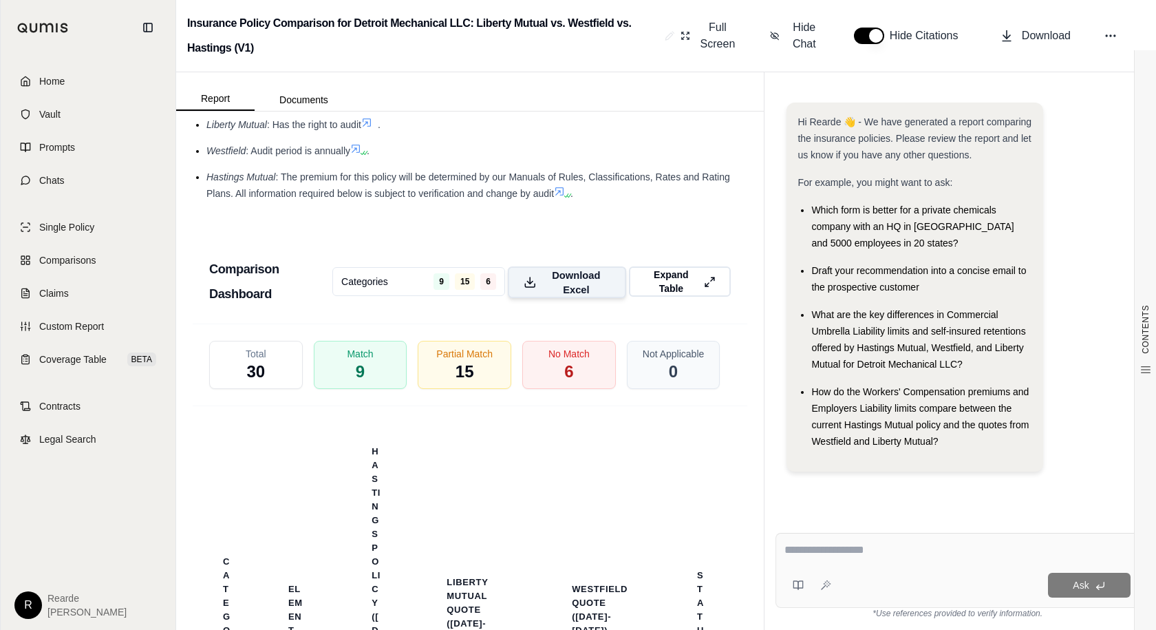
click at [571, 281] on span "Download Excel" at bounding box center [576, 282] width 68 height 29
